Goal: Information Seeking & Learning: Learn about a topic

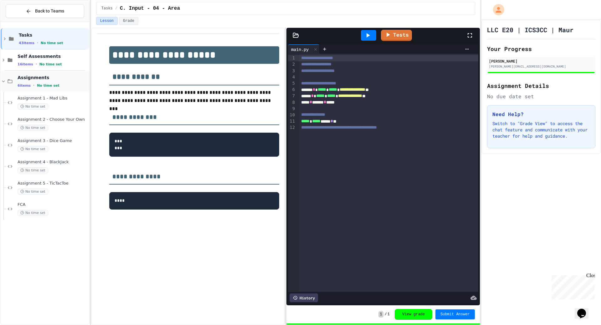
click at [23, 89] on div "Assignments 6 items • No time set" at bounding box center [45, 81] width 89 height 21
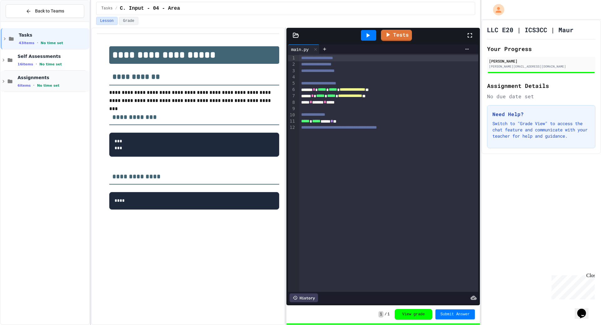
click at [30, 81] on div "Assignments 6 items • No time set" at bounding box center [53, 81] width 70 height 13
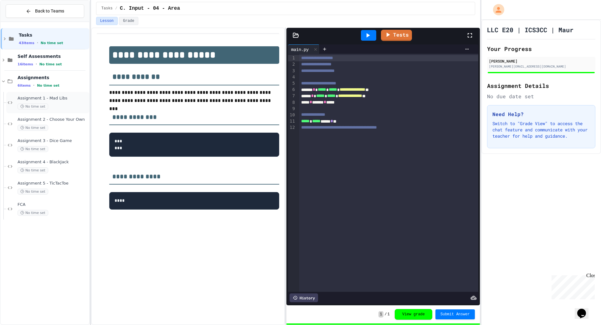
click at [39, 105] on span "No time set" at bounding box center [33, 107] width 31 height 6
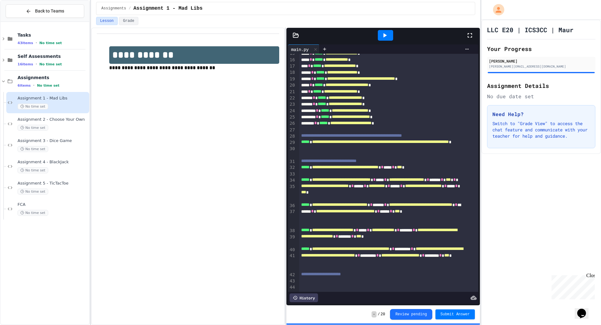
scroll to position [128, 0]
click at [384, 39] on icon at bounding box center [385, 36] width 8 height 8
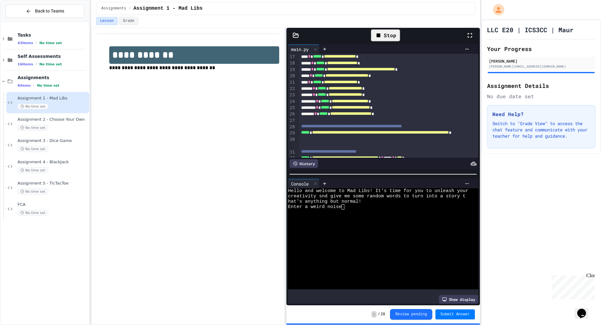
click at [350, 206] on div "Enter a weird noise" at bounding box center [378, 206] width 180 height 5
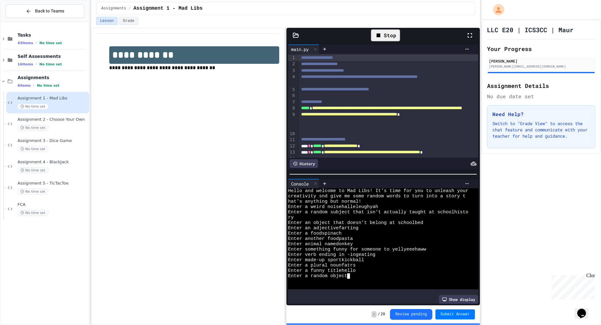
scroll to position [0, 0]
click at [365, 279] on div at bounding box center [378, 281] width 180 height 5
click at [367, 275] on div "Enter a random object" at bounding box center [378, 276] width 180 height 5
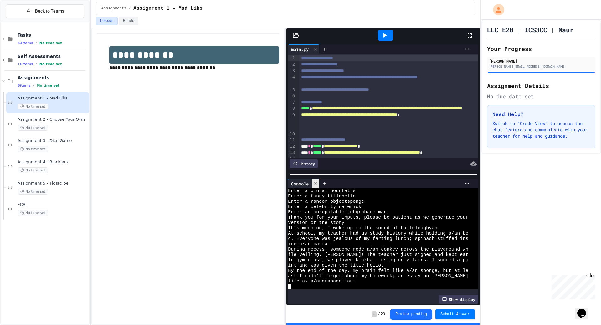
click at [317, 182] on icon at bounding box center [315, 184] width 4 height 4
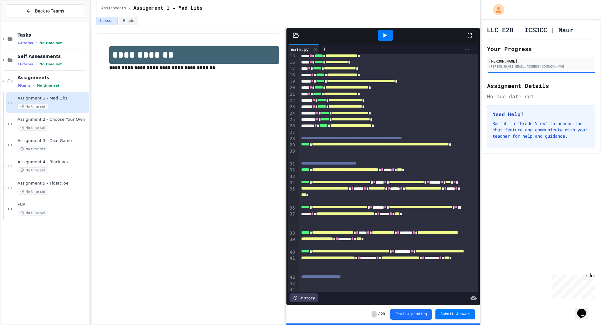
scroll to position [128, 0]
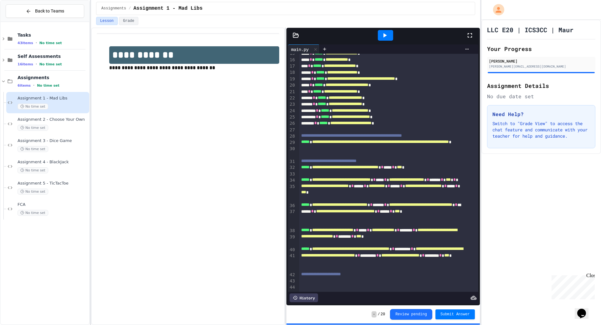
click at [388, 258] on span "**********" at bounding box center [400, 255] width 38 height 4
click at [392, 271] on div "**********" at bounding box center [388, 274] width 179 height 6
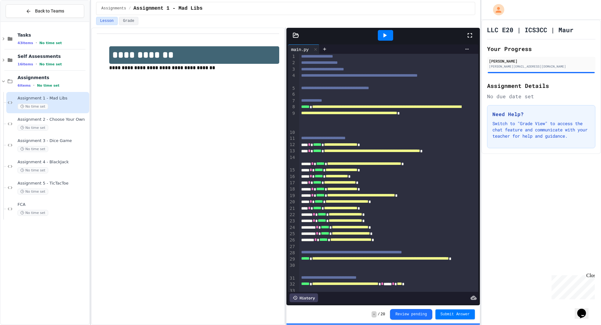
scroll to position [0, 0]
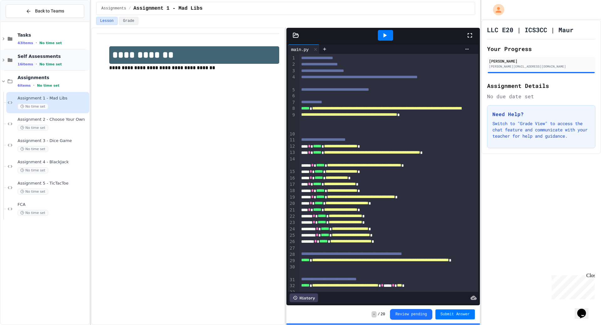
click at [9, 56] on div "Self Assessments 16 items • No time set" at bounding box center [45, 59] width 89 height 21
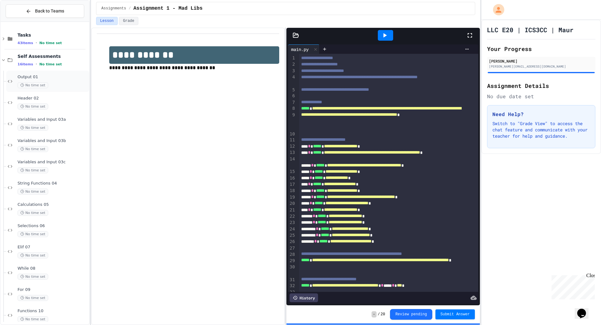
click at [28, 83] on span "No time set" at bounding box center [33, 85] width 31 height 6
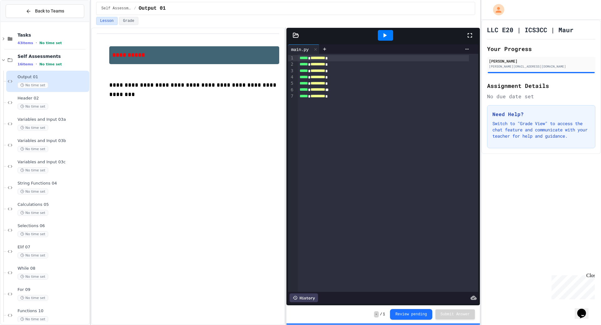
click at [33, 102] on div "Header 02 No time set" at bounding box center [53, 103] width 70 height 14
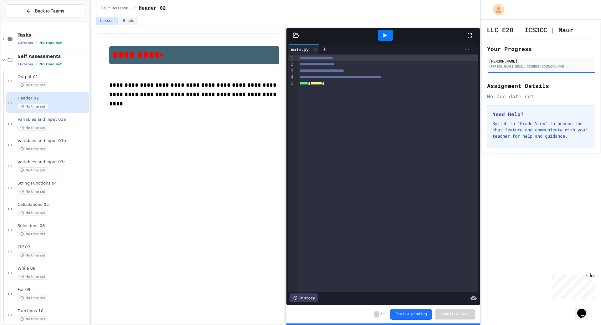
click at [37, 124] on div "Variables and Input 03a No time set" at bounding box center [53, 124] width 70 height 14
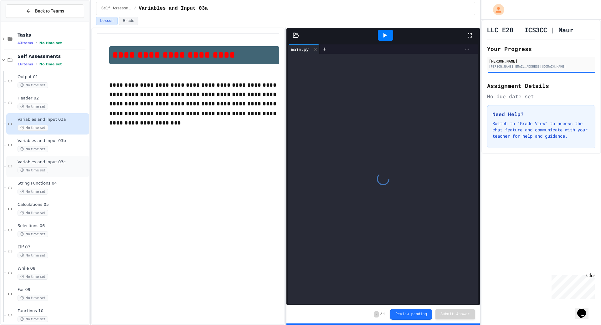
click at [47, 162] on span "Variables and Input 03c" at bounding box center [53, 162] width 70 height 5
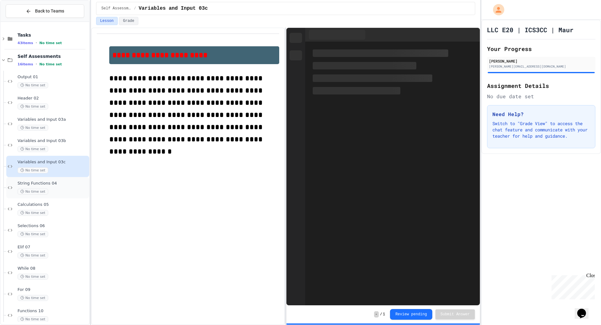
click at [50, 192] on div "No time set" at bounding box center [53, 192] width 70 height 6
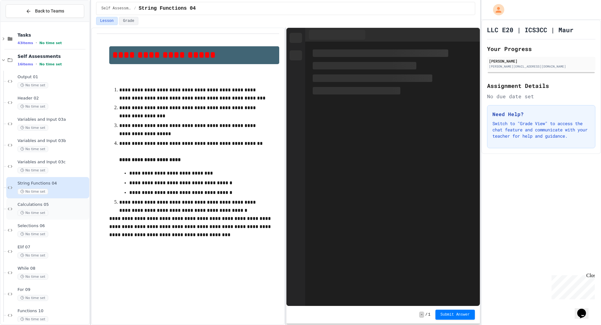
click at [51, 213] on div "No time set" at bounding box center [53, 213] width 70 height 6
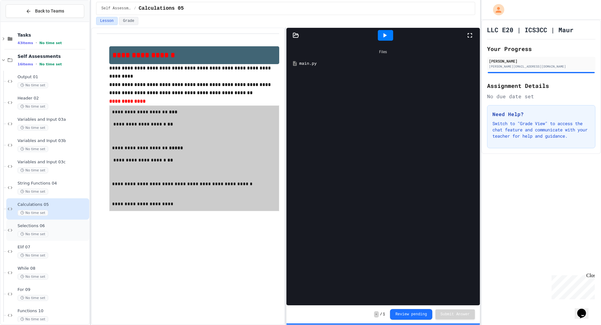
click at [47, 225] on span "Selections 06" at bounding box center [53, 226] width 70 height 5
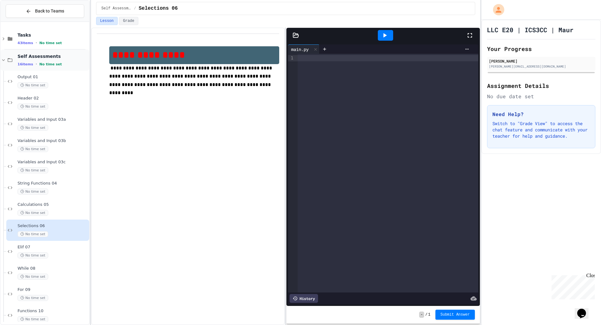
click at [3, 59] on icon at bounding box center [4, 60] width 6 height 6
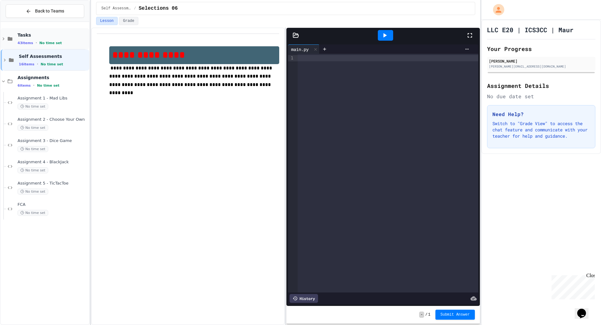
click at [6, 40] on icon at bounding box center [4, 39] width 6 height 6
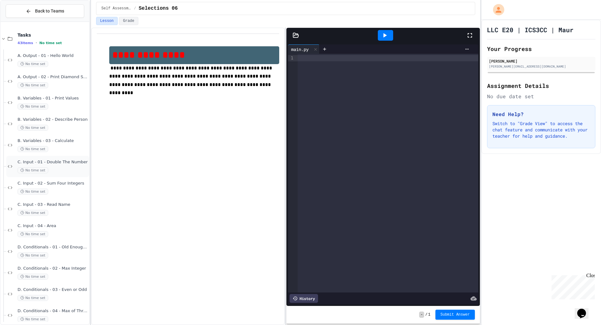
click at [34, 156] on div "C. Input - 01 - Double The Number No time set" at bounding box center [47, 166] width 83 height 21
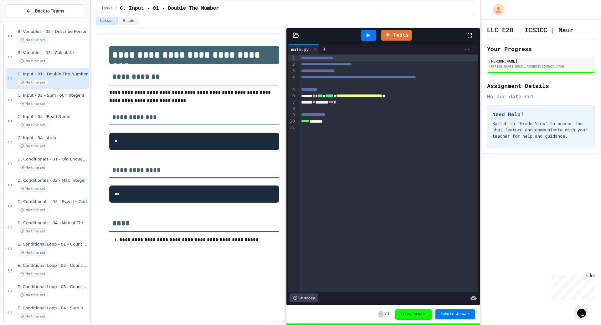
scroll to position [94, 0]
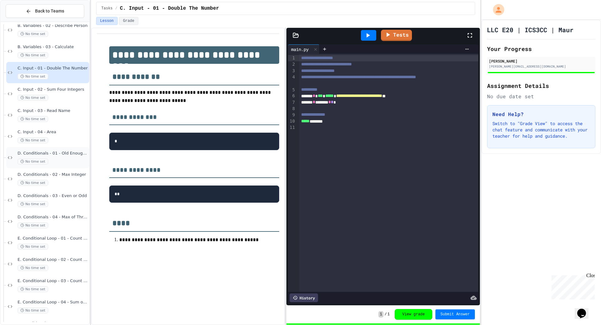
click at [35, 153] on span "D. Conditionals - 01 - Old Enough to Drive?" at bounding box center [53, 153] width 70 height 5
